Goal: Information Seeking & Learning: Learn about a topic

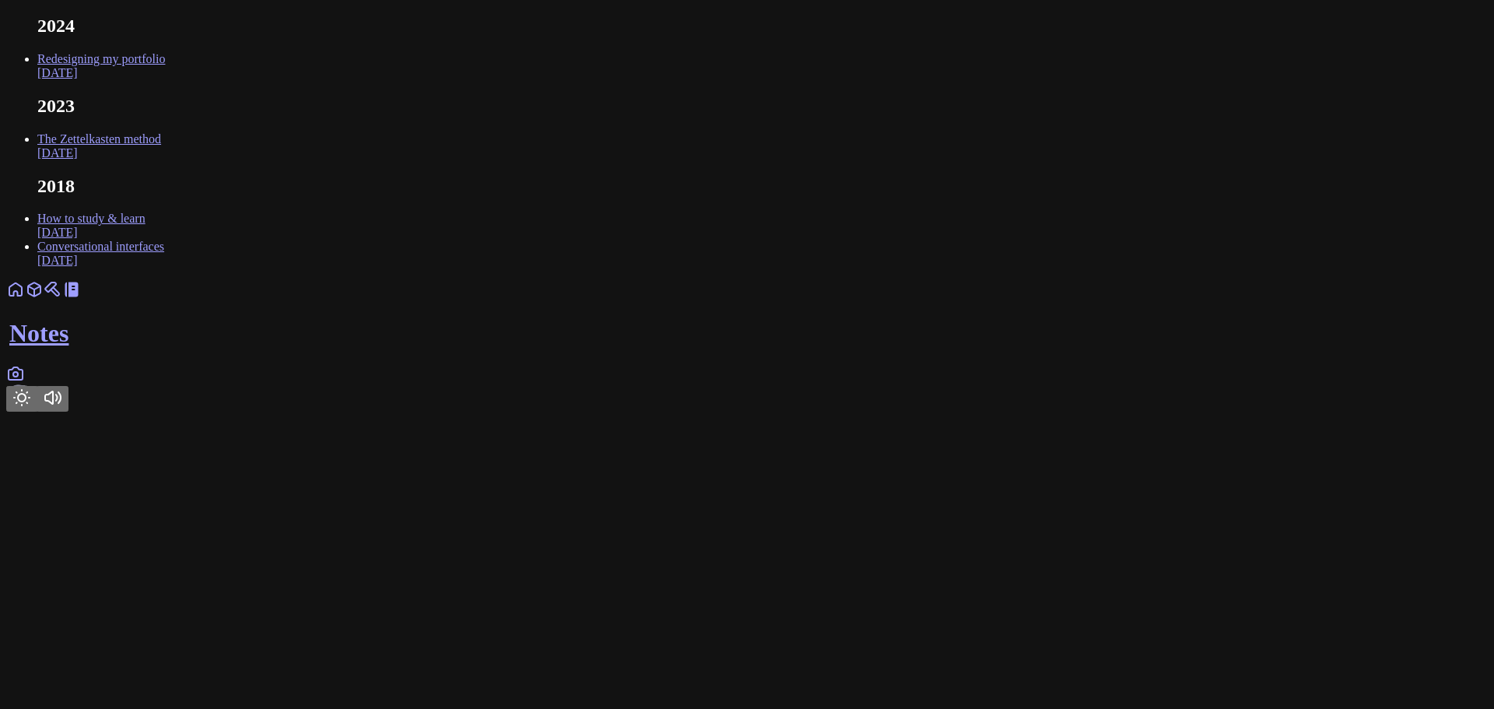
click at [165, 79] on link "Redesigning my portfolio [DATE]" at bounding box center [101, 65] width 128 height 27
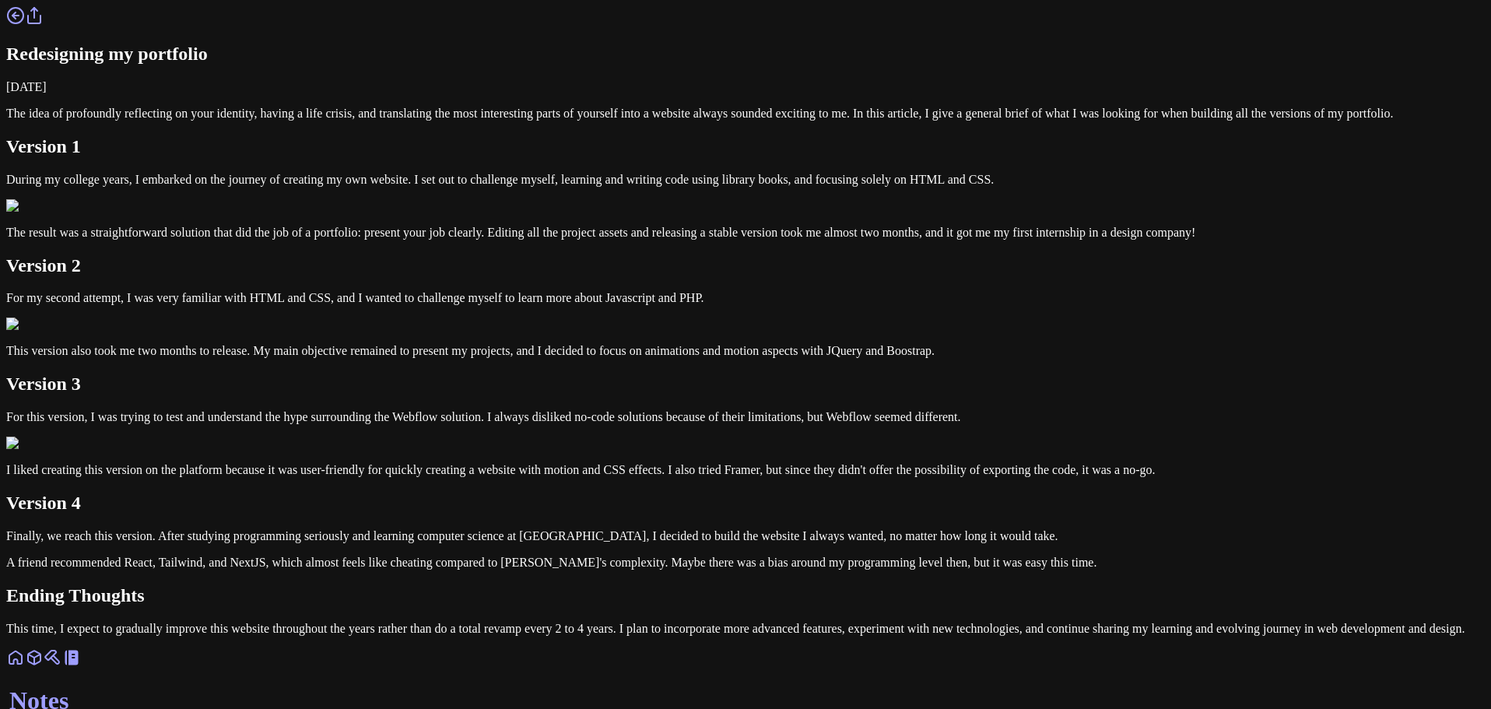
click at [448, 225] on div "Redesigning my portfolio [DATE] The idea of profoundly reflecting on your ident…" at bounding box center [745, 321] width 1479 height 630
click at [25, 27] on link at bounding box center [15, 20] width 19 height 13
